Goal: Entertainment & Leisure: Consume media (video, audio)

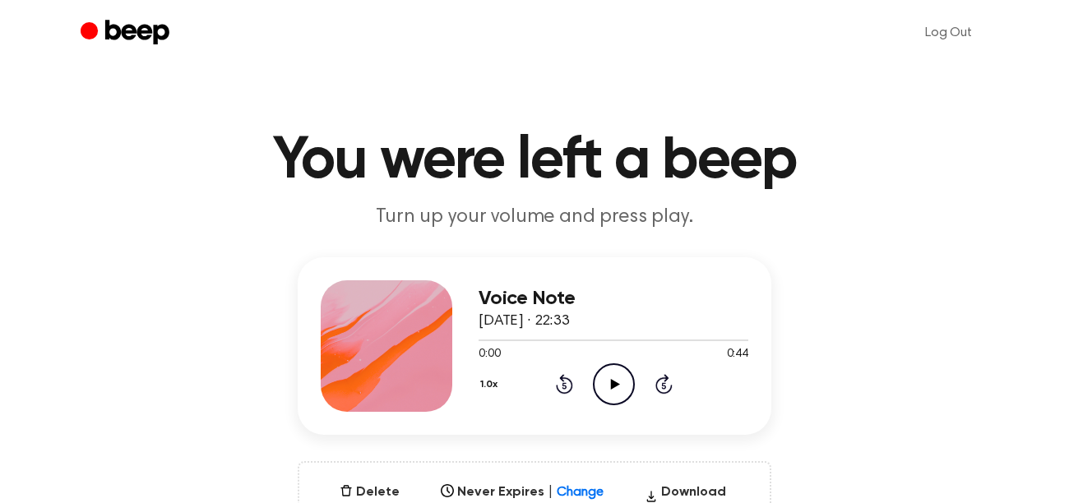
click at [604, 391] on icon "Play Audio" at bounding box center [614, 384] width 42 height 42
click at [652, 386] on div "1.0x Rewind 5 seconds Pause Audio Skip 5 seconds" at bounding box center [614, 384] width 270 height 42
click at [659, 386] on icon "Skip 5 seconds" at bounding box center [664, 383] width 18 height 21
click at [607, 386] on icon "Play Audio" at bounding box center [614, 384] width 42 height 42
click at [661, 391] on icon at bounding box center [663, 384] width 17 height 20
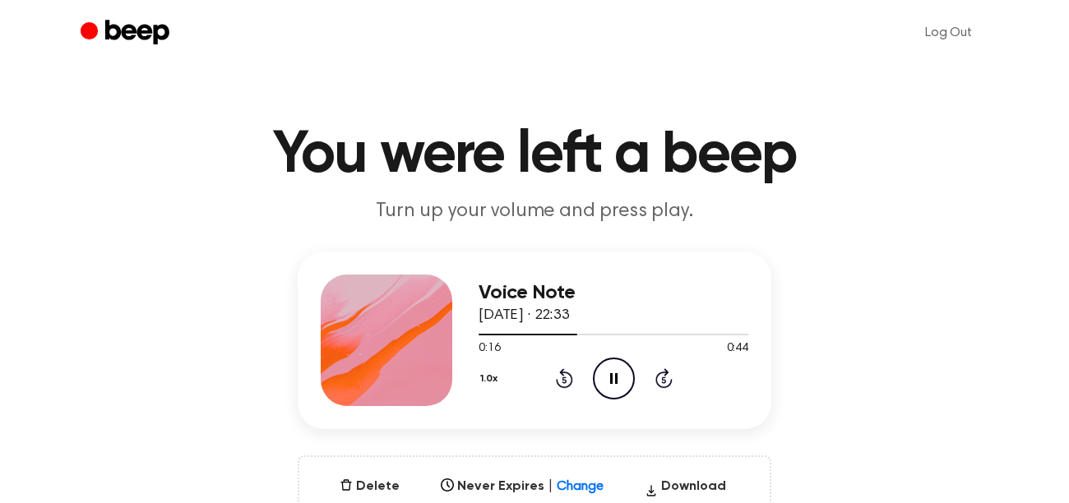
scroll to position [3, 0]
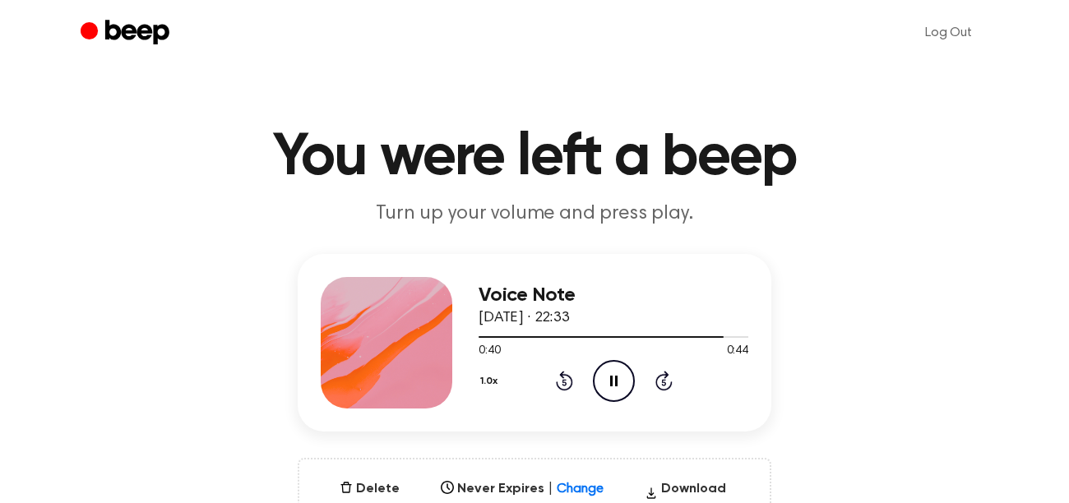
click at [625, 376] on icon "Pause Audio" at bounding box center [614, 381] width 42 height 42
click at [625, 376] on icon "Play Audio" at bounding box center [614, 381] width 42 height 42
click at [630, 380] on icon "Play Audio" at bounding box center [614, 381] width 42 height 42
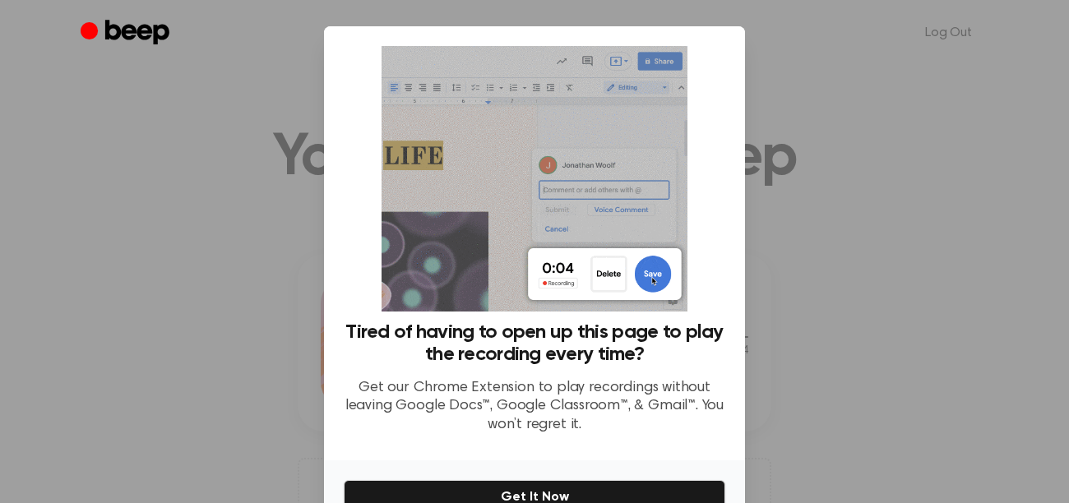
click at [834, 89] on div at bounding box center [534, 251] width 1069 height 503
